Goal: Task Accomplishment & Management: Manage account settings

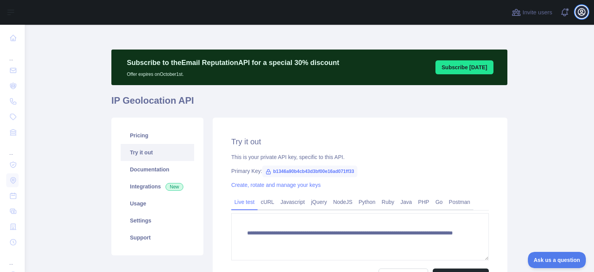
click at [585, 14] on icon "button" at bounding box center [581, 12] width 7 height 7
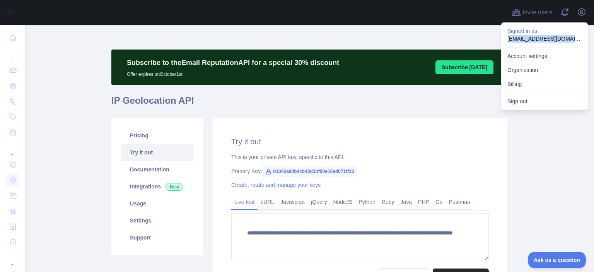
drag, startPoint x: 582, startPoint y: 38, endPoint x: 508, endPoint y: 39, distance: 73.5
click at [508, 39] on p "[EMAIL_ADDRESS][DOMAIN_NAME]" at bounding box center [545, 39] width 74 height 8
copy p "aminatdepot@signtek.de"
copy p "laminatdepot@signtek.de"
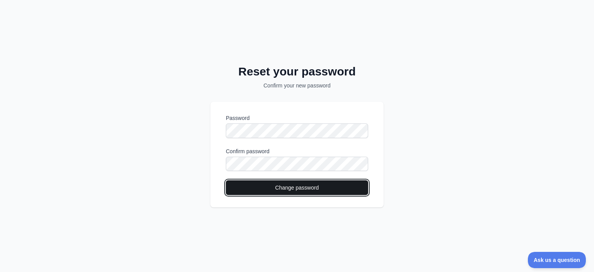
click at [291, 188] on button "Change password" at bounding box center [297, 187] width 142 height 15
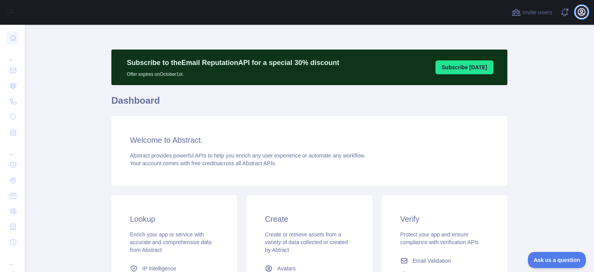
click at [582, 12] on icon "button" at bounding box center [581, 11] width 9 height 9
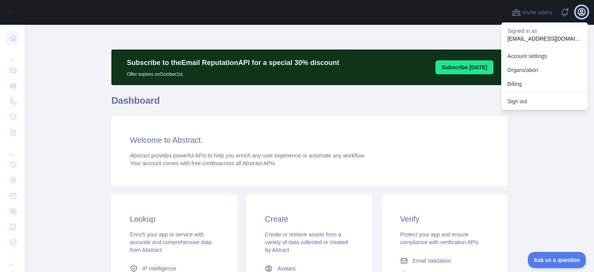
click at [582, 12] on icon "button" at bounding box center [581, 11] width 9 height 9
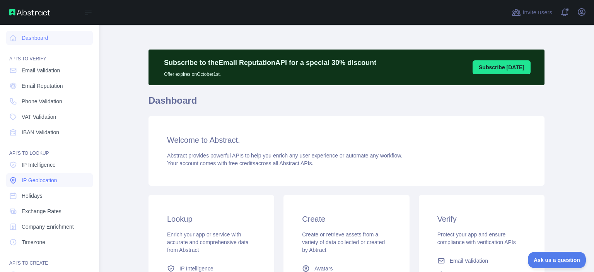
click at [31, 182] on span "IP Geolocation" at bounding box center [40, 180] width 36 height 8
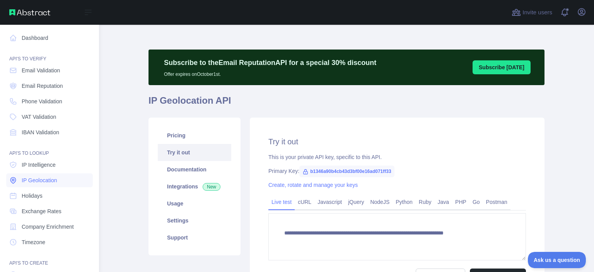
type textarea "**********"
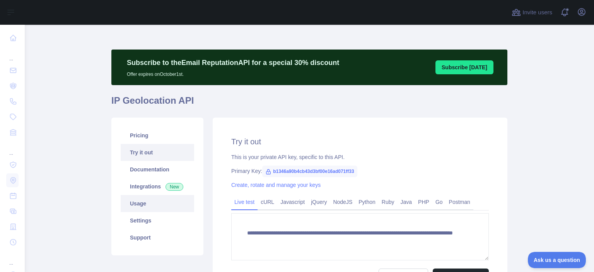
click at [153, 207] on link "Usage" at bounding box center [158, 203] width 74 height 17
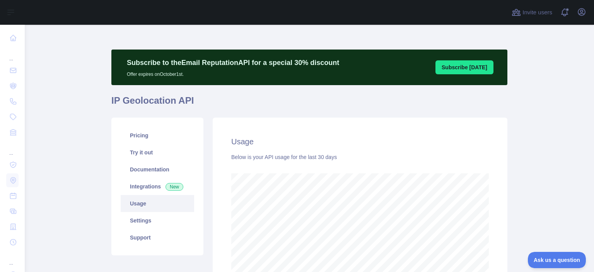
scroll to position [106, 0]
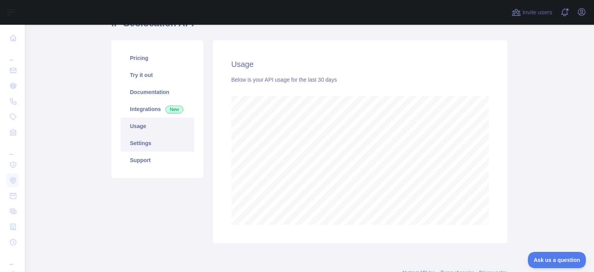
click at [137, 142] on link "Settings" at bounding box center [158, 143] width 74 height 17
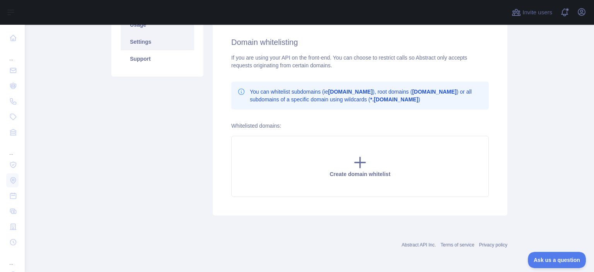
scroll to position [63, 0]
